Goal: Find specific page/section: Find specific page/section

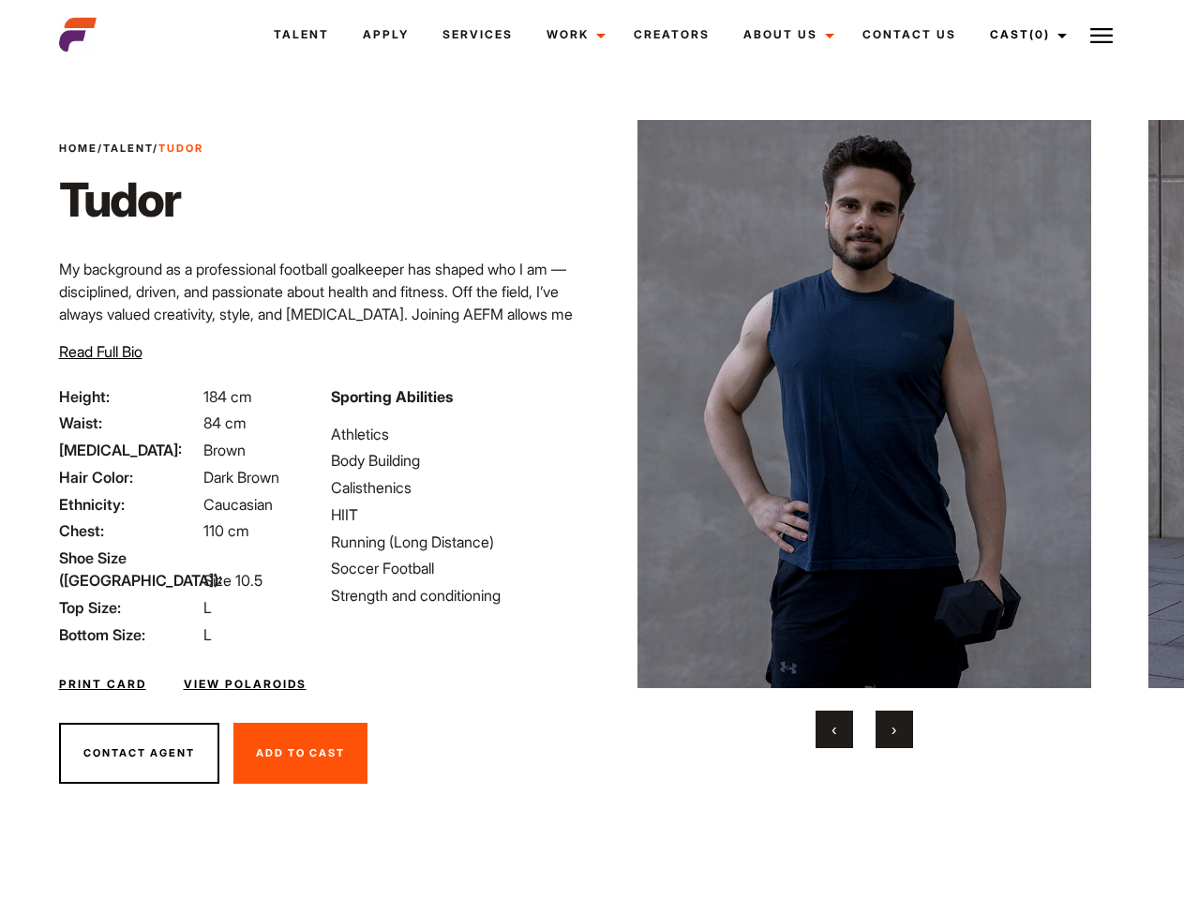
click at [1024, 35] on link "Cast (0)" at bounding box center [1025, 34] width 105 height 51
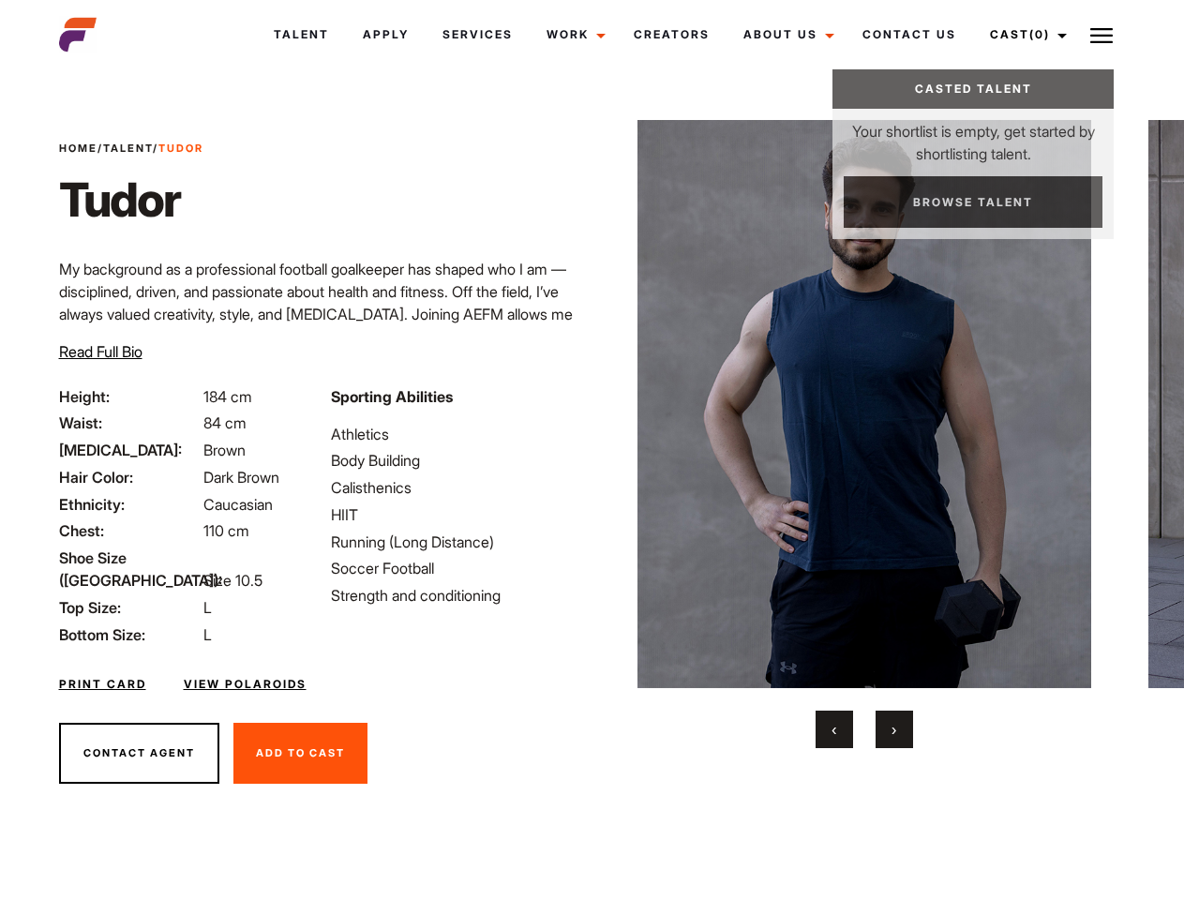
click at [1102, 35] on img at bounding box center [1101, 35] width 22 height 22
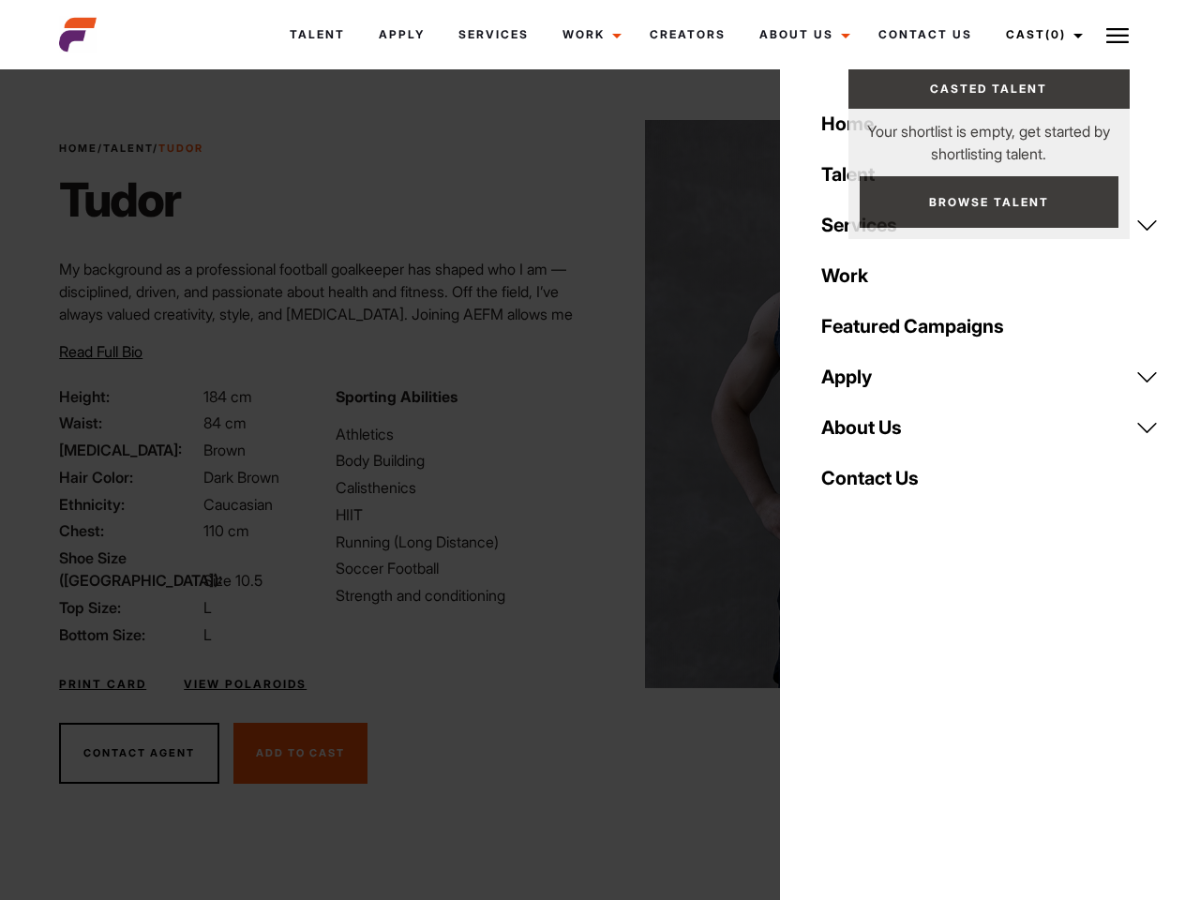
click at [863, 434] on img at bounding box center [872, 404] width 455 height 568
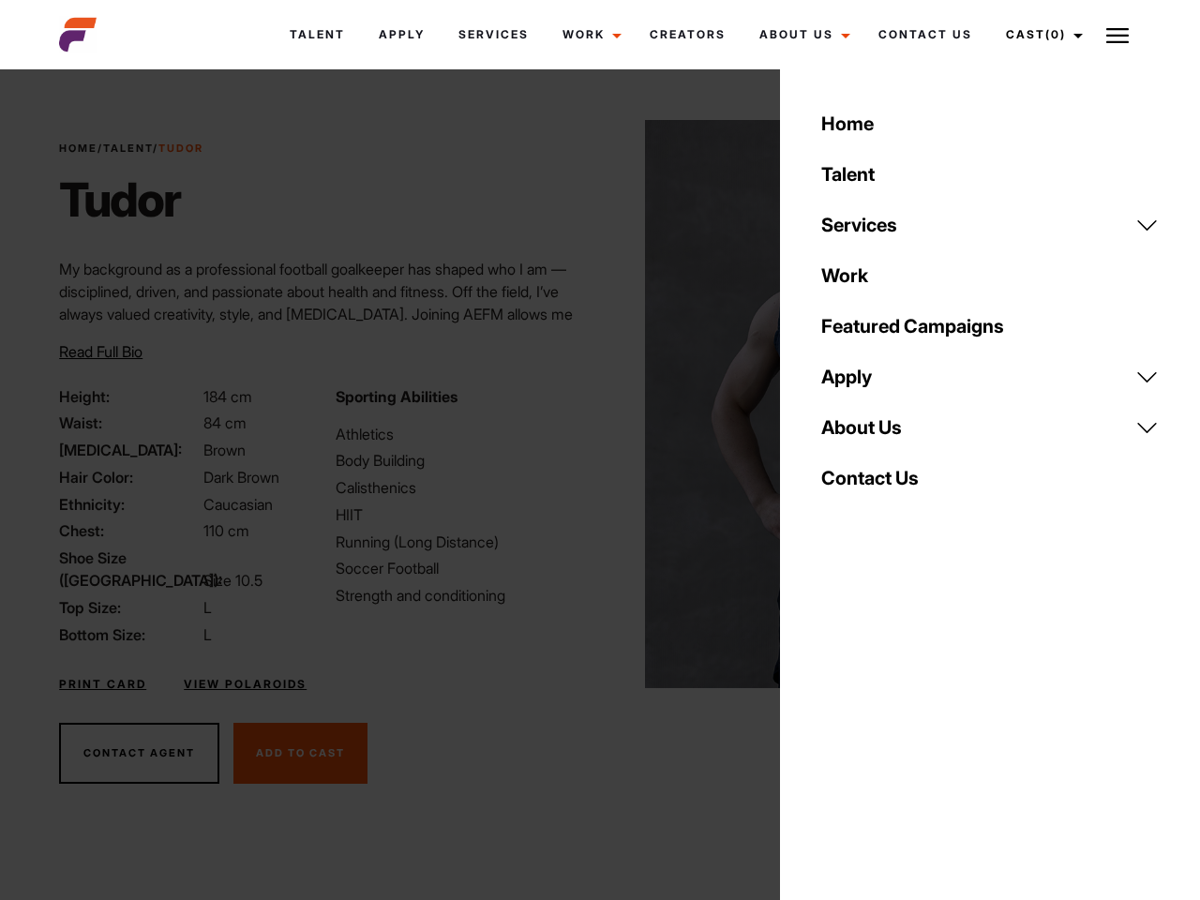
click at [592, 404] on div "Sporting Abilities Athletics Body Building Calisthenics HIIT Running (Long Dist…" at bounding box center [462, 515] width 276 height 261
click at [834, 729] on div "Home Talent Services Talent Casting Photography Videography Creative Hair and M…" at bounding box center [990, 450] width 420 height 900
click at [894, 729] on div "Home Talent Services Talent Casting Photography Videography Creative Hair and M…" at bounding box center [990, 450] width 420 height 900
